Goal: Transaction & Acquisition: Obtain resource

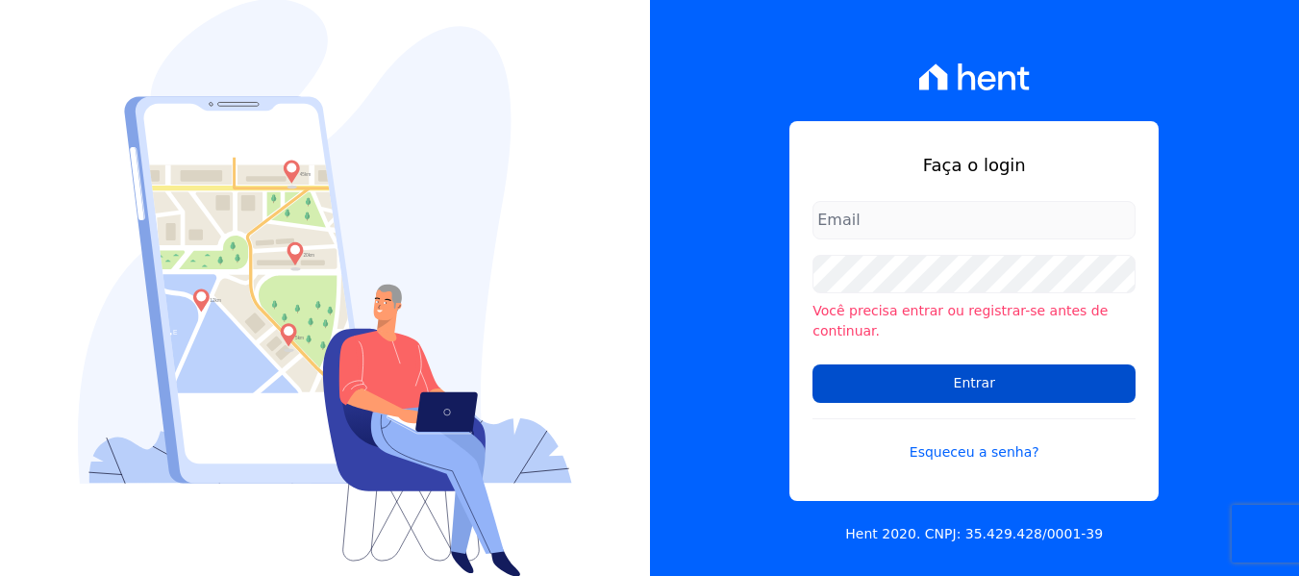
type input "[EMAIL_ADDRESS][DOMAIN_NAME]"
click at [944, 368] on input "Entrar" at bounding box center [973, 383] width 323 height 38
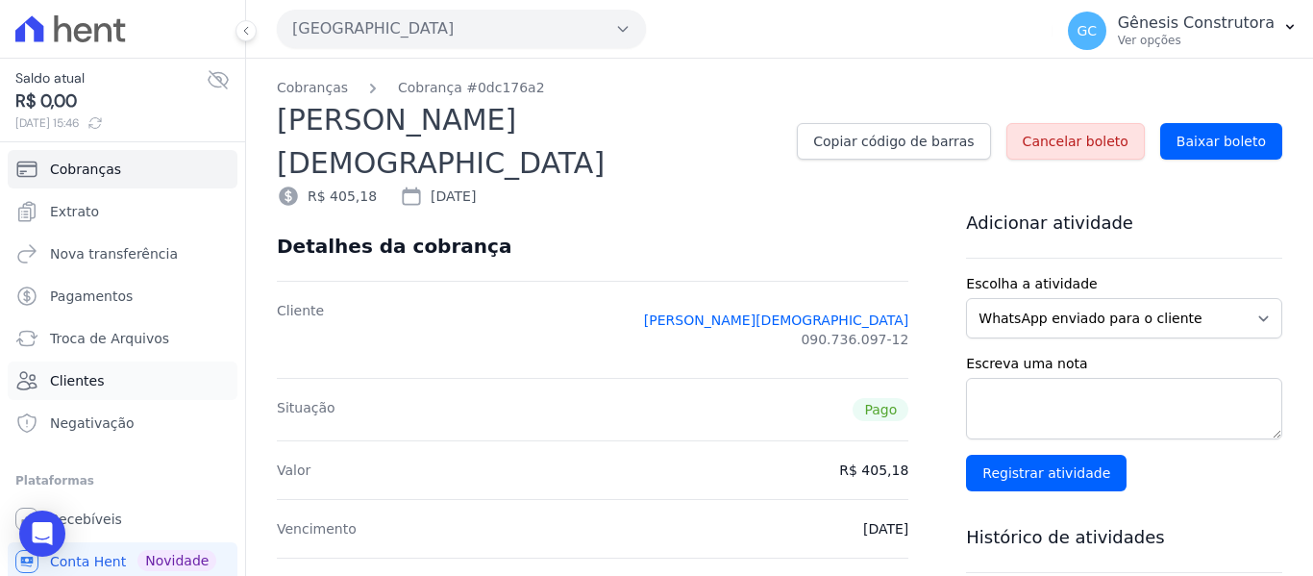
click at [91, 380] on span "Clientes" at bounding box center [77, 380] width 54 height 19
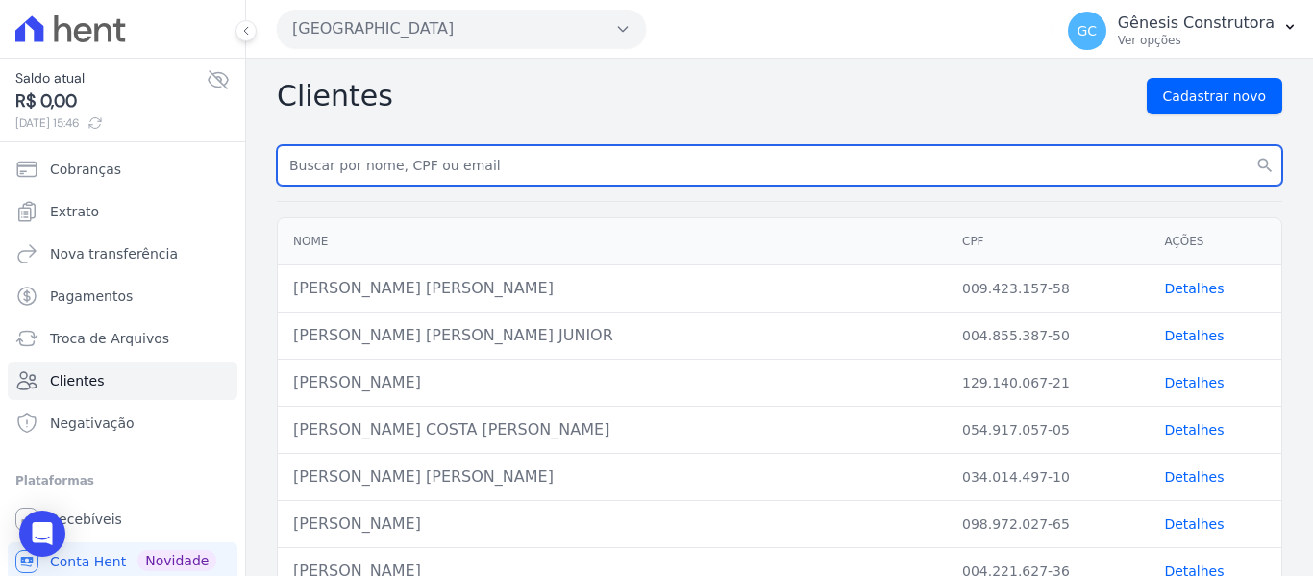
click at [441, 159] on input "text" at bounding box center [780, 165] width 1006 height 40
paste input "[PERSON_NAME]"
type input "[PERSON_NAME]"
click at [1248, 145] on button "search" at bounding box center [1265, 165] width 35 height 40
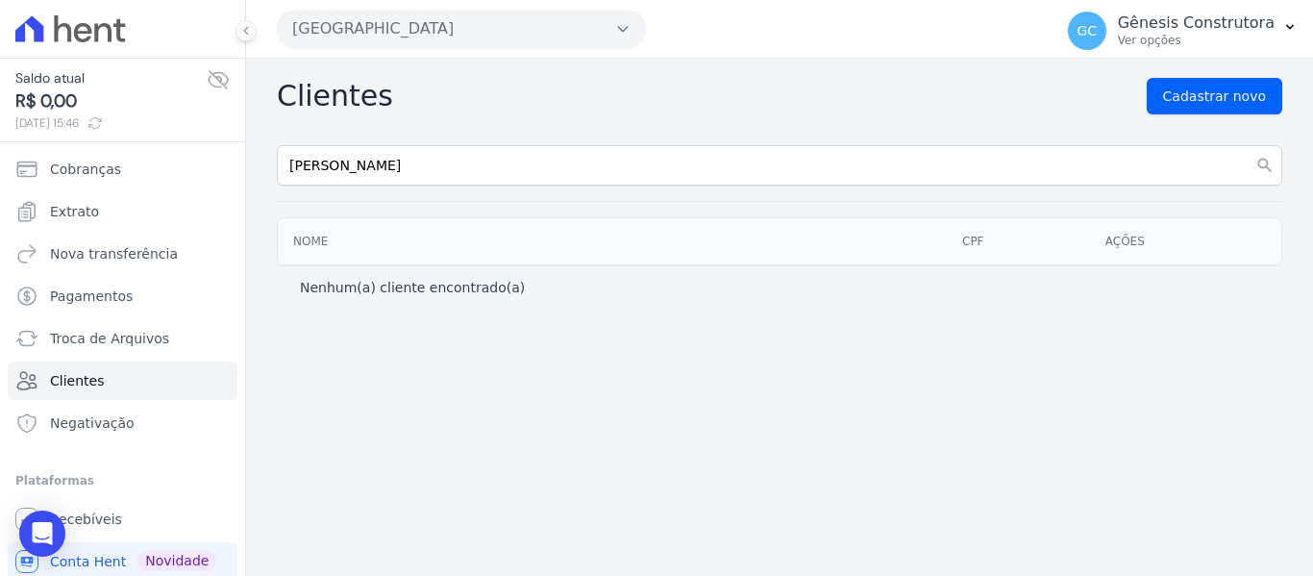
click at [449, 36] on button "[GEOGRAPHIC_DATA]" at bounding box center [461, 29] width 369 height 38
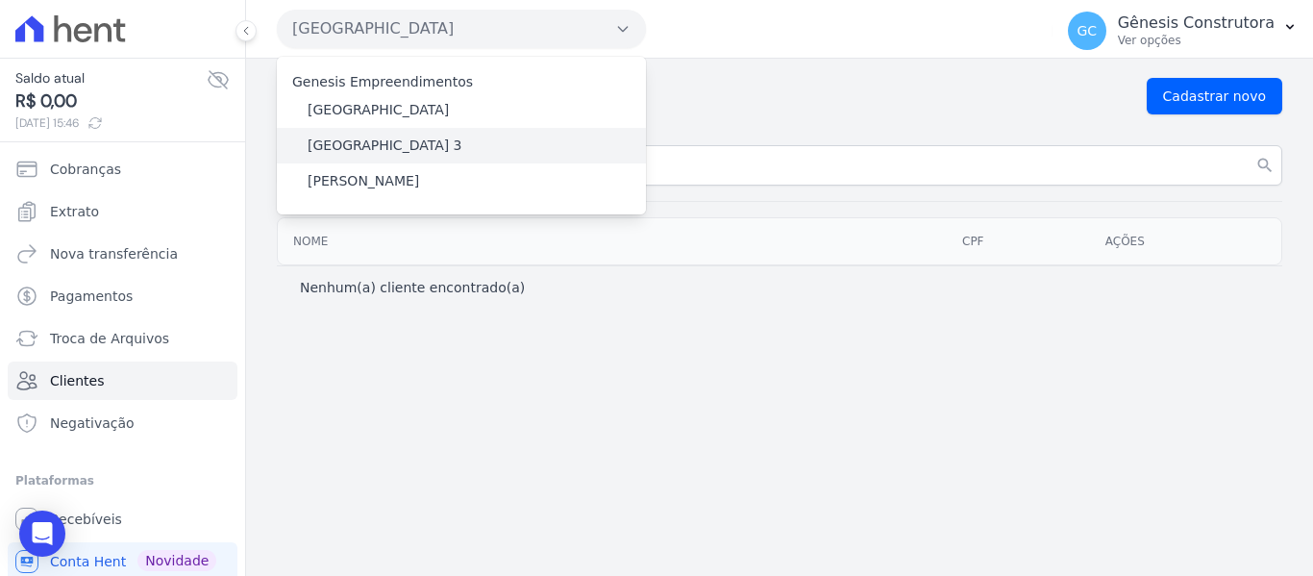
click at [428, 152] on div "[GEOGRAPHIC_DATA] 3" at bounding box center [461, 146] width 369 height 36
drag, startPoint x: 576, startPoint y: 287, endPoint x: 552, endPoint y: 254, distance: 40.6
click at [567, 274] on div "Nenhum(a) cliente encontrado(a)" at bounding box center [780, 286] width 1006 height 43
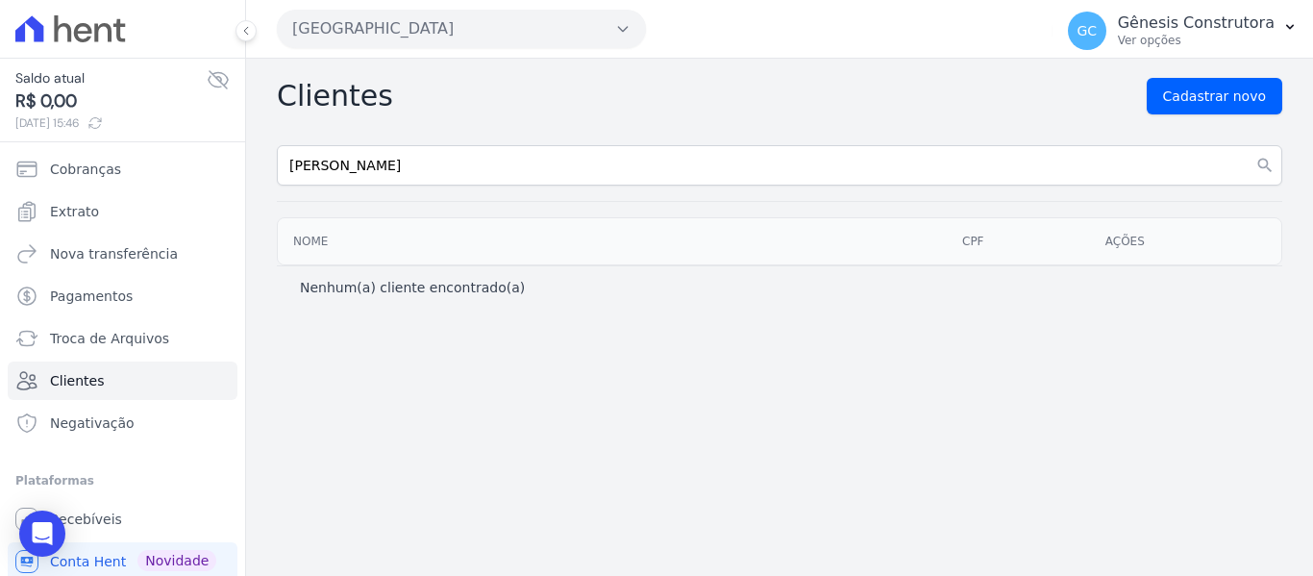
click at [458, 16] on button "[GEOGRAPHIC_DATA]" at bounding box center [461, 29] width 369 height 38
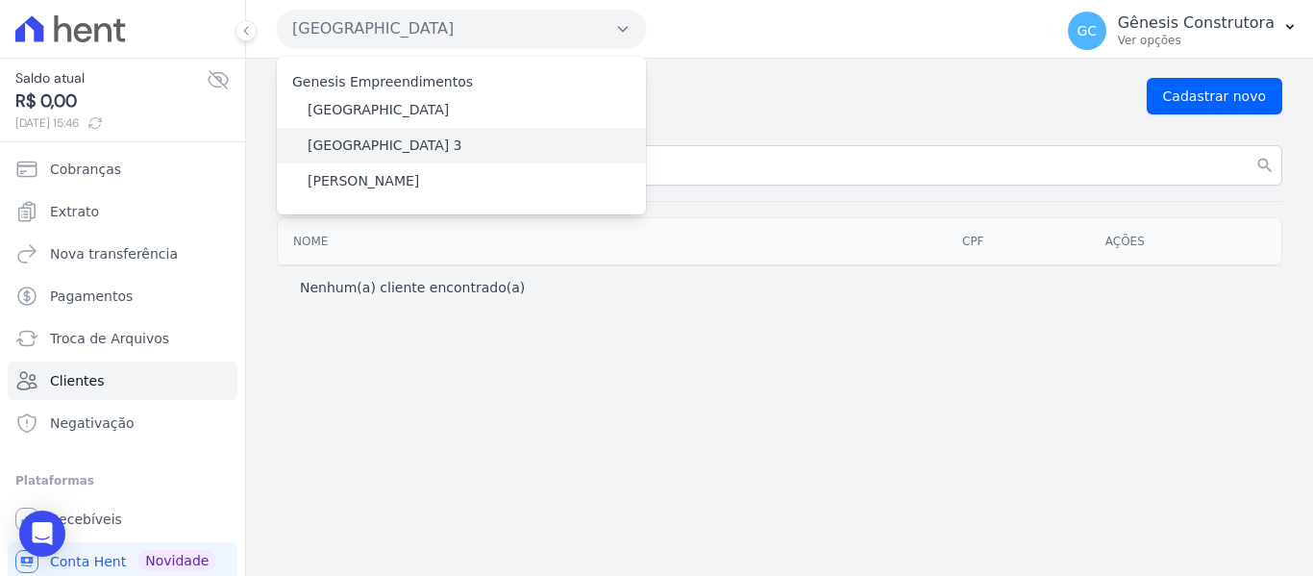
click at [390, 142] on label "[GEOGRAPHIC_DATA] 3" at bounding box center [385, 146] width 155 height 20
click at [0, 0] on input "[GEOGRAPHIC_DATA] 3" at bounding box center [0, 0] width 0 height 0
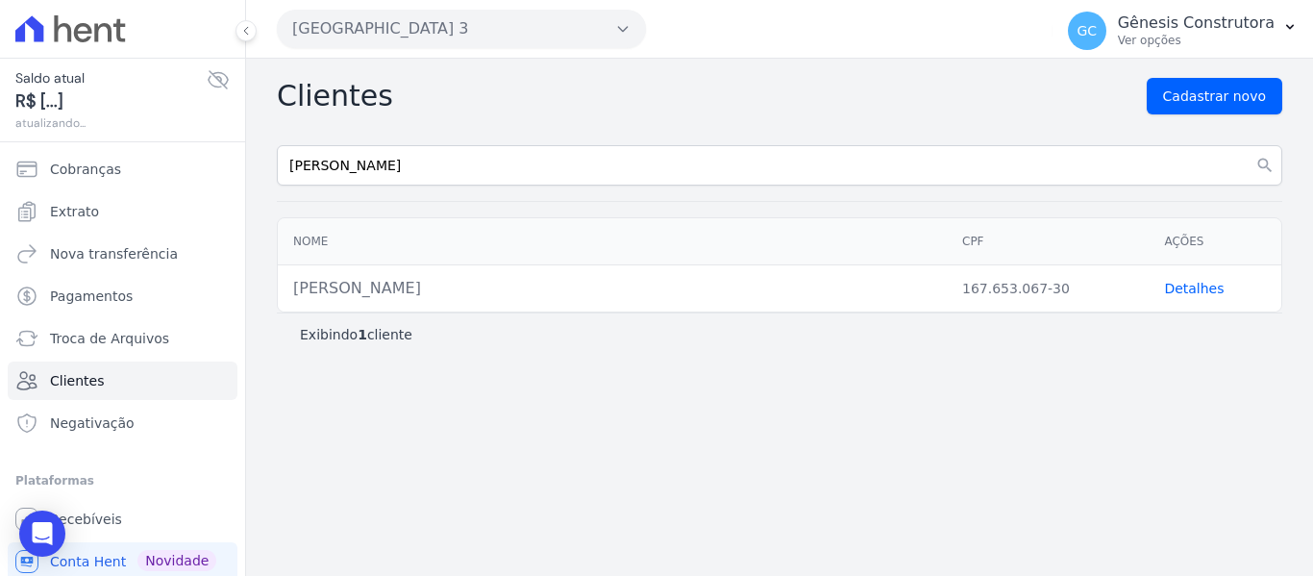
click at [1196, 287] on link "Detalhes" at bounding box center [1194, 288] width 60 height 15
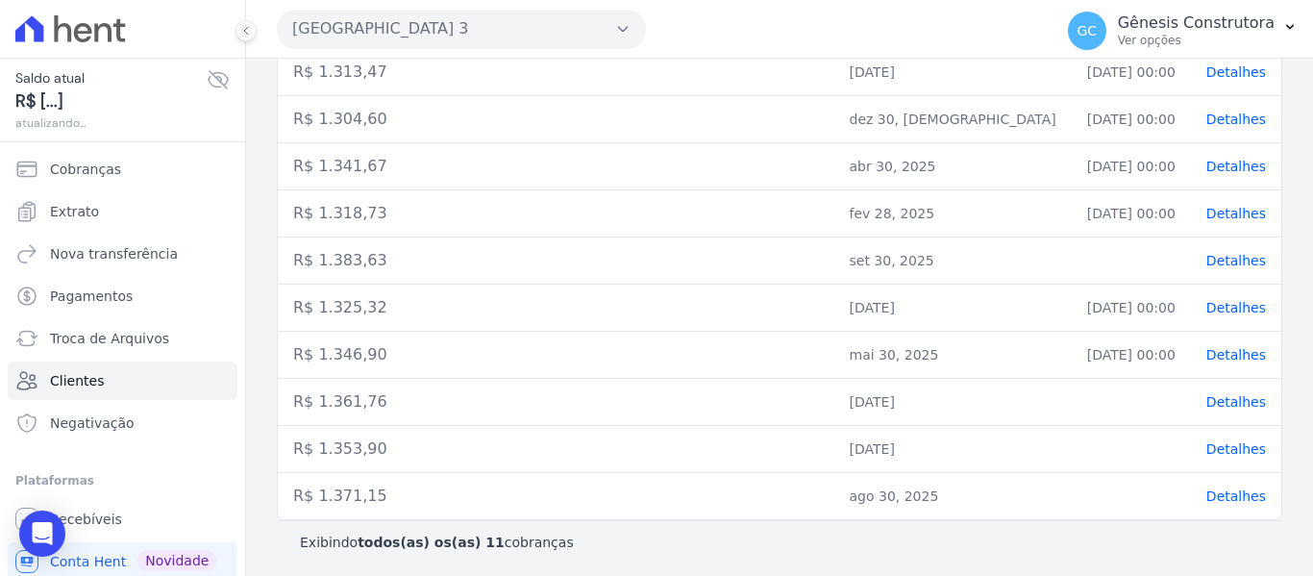
scroll to position [395, 0]
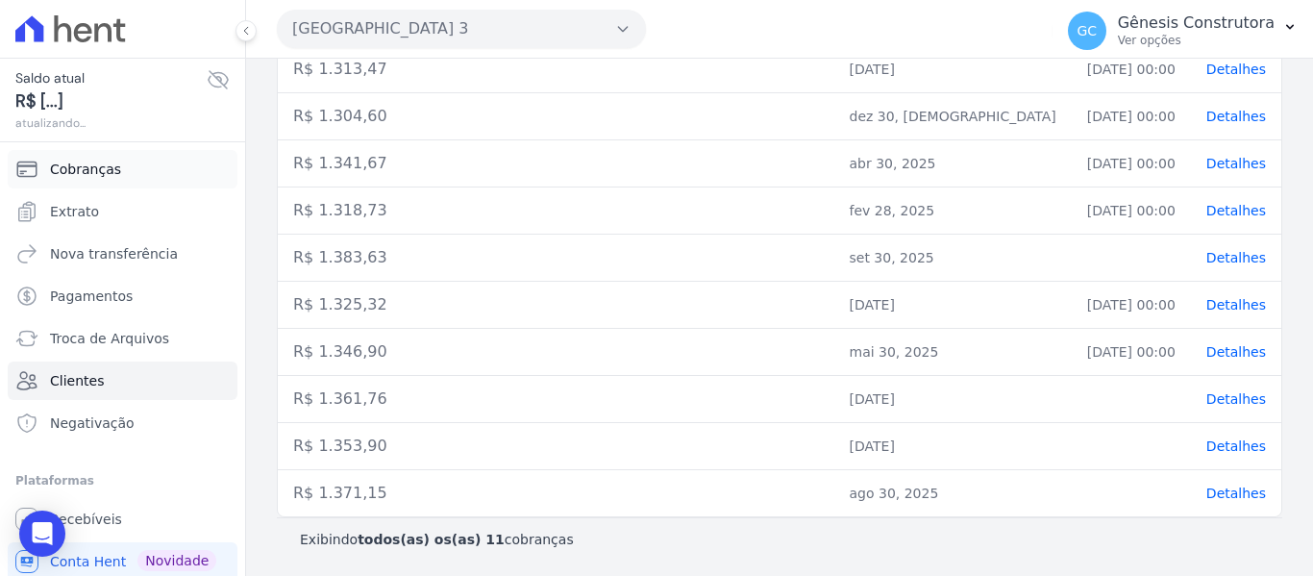
click at [111, 170] on span "Cobranças" at bounding box center [85, 169] width 71 height 19
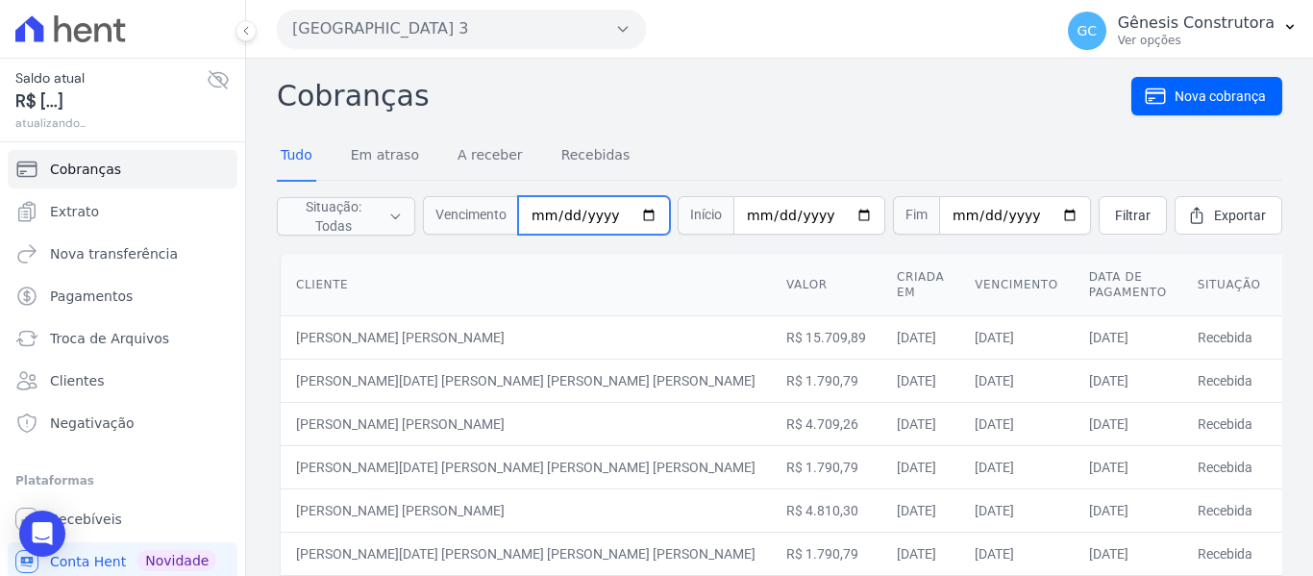
click at [544, 219] on input "date" at bounding box center [594, 215] width 152 height 38
type input "[DATE]"
click at [1119, 215] on span "Filtrar" at bounding box center [1133, 215] width 36 height 19
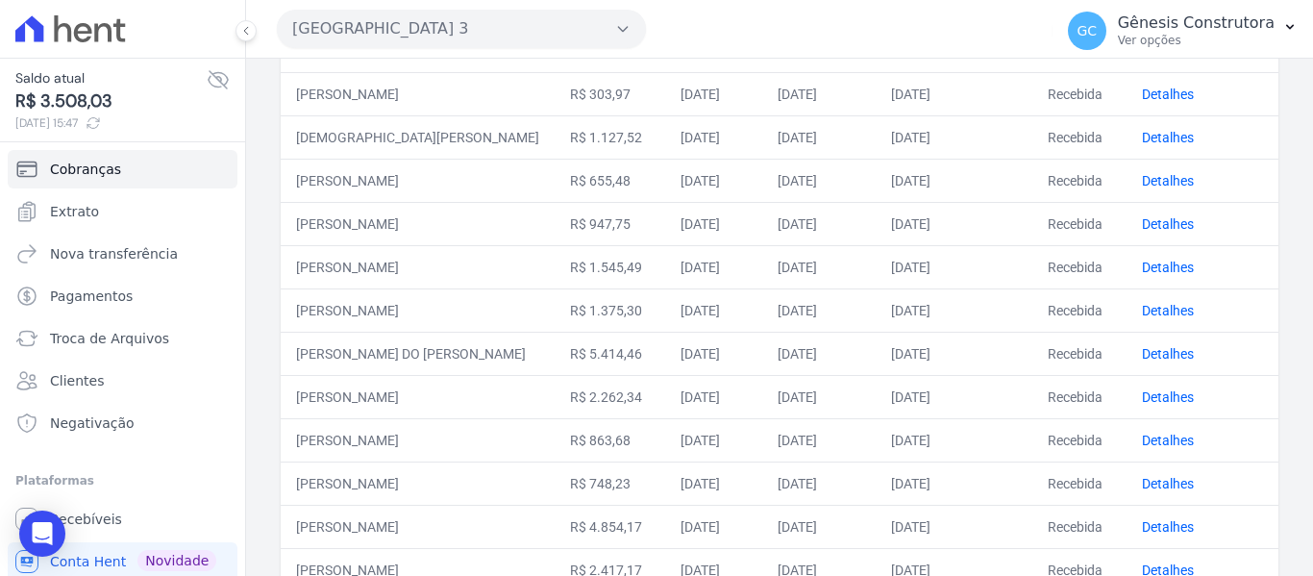
scroll to position [931, 0]
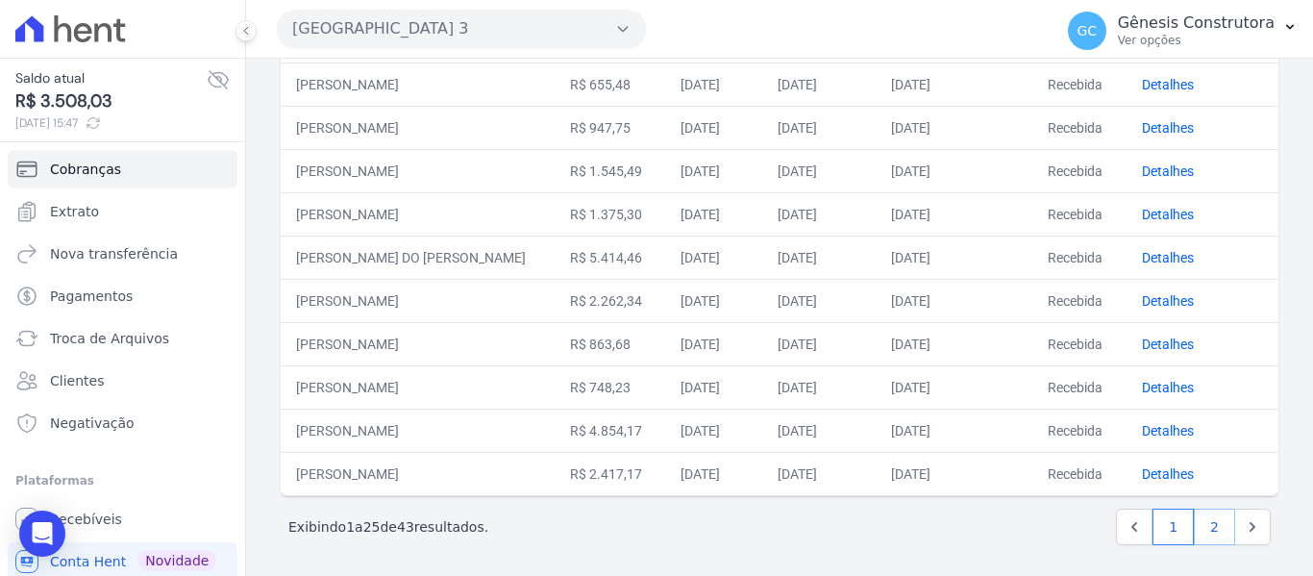
click at [1194, 519] on link "2" at bounding box center [1214, 527] width 41 height 37
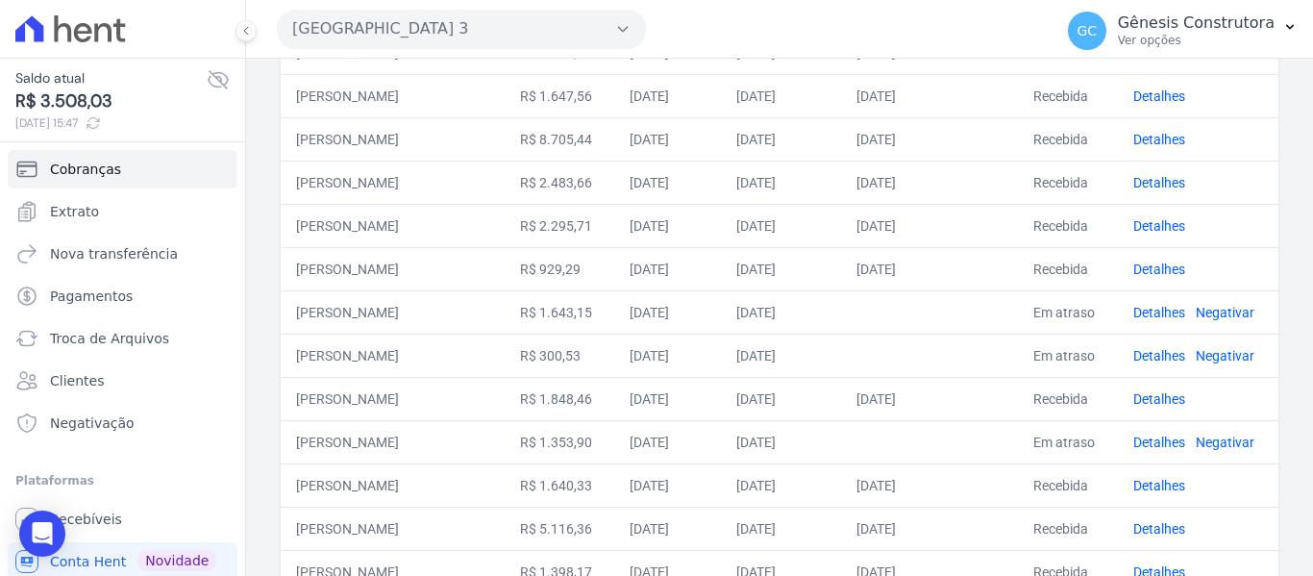
scroll to position [385, 0]
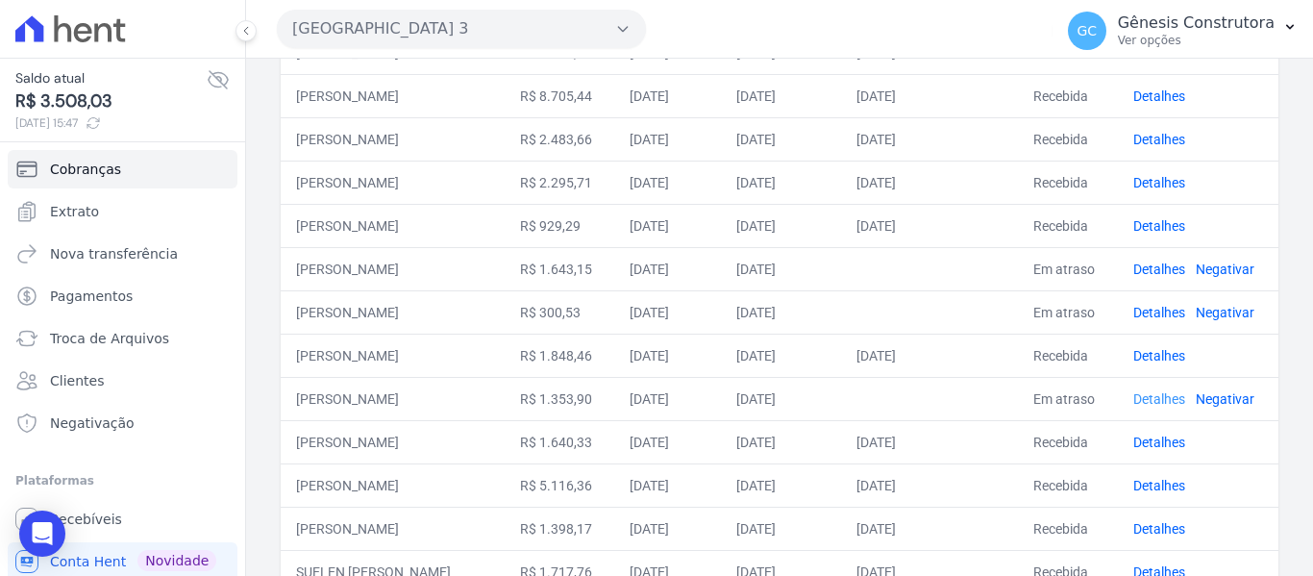
click at [1156, 407] on link "Detalhes" at bounding box center [1160, 398] width 52 height 15
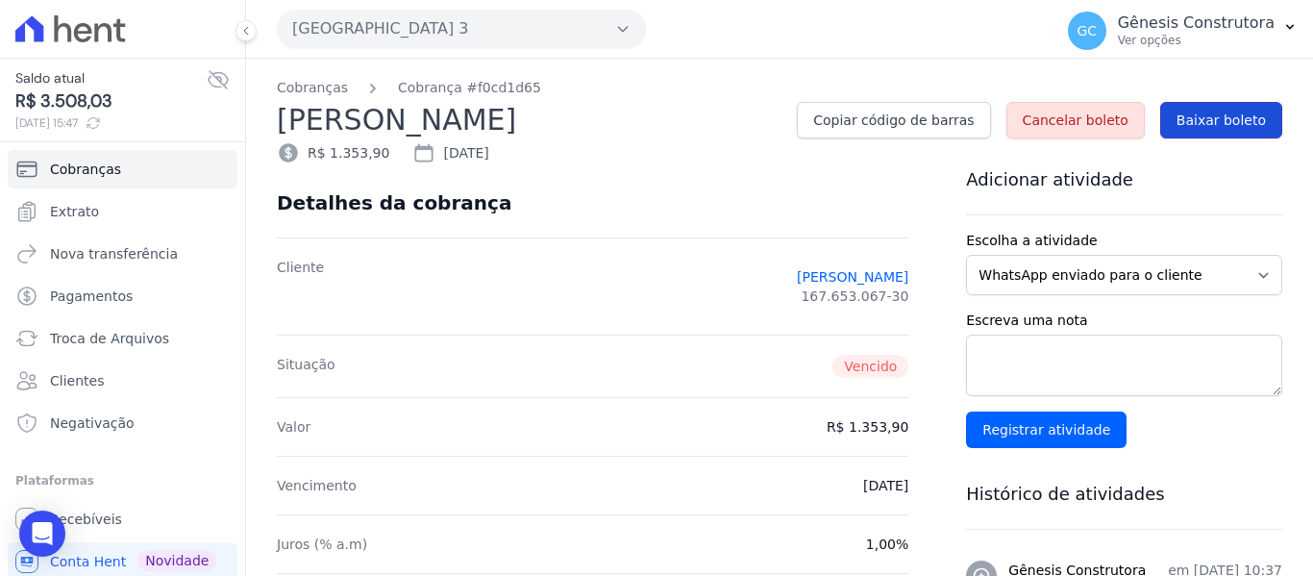
click at [1211, 123] on span "Baixar boleto" at bounding box center [1221, 120] width 89 height 19
